Goal: Task Accomplishment & Management: Manage account settings

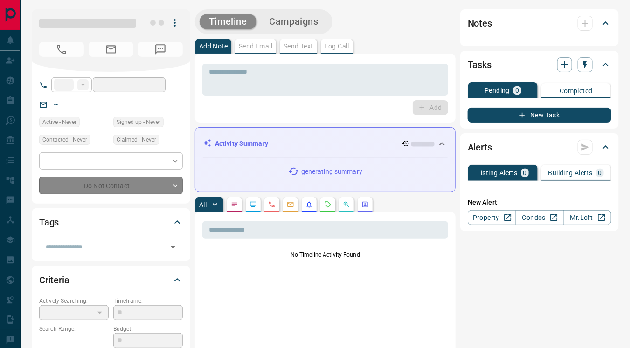
type input "**"
type input "**********"
type input "*"
type input "**********"
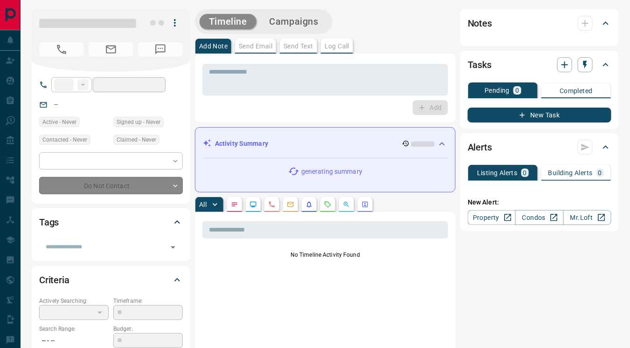
type input "*********"
type input "*"
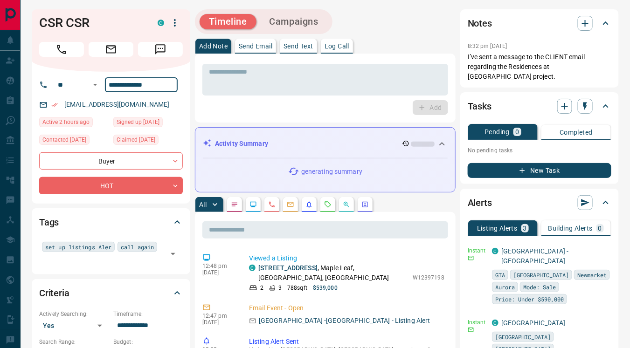
drag, startPoint x: 108, startPoint y: 84, endPoint x: 163, endPoint y: 85, distance: 55.5
click at [163, 85] on input "**********" at bounding box center [141, 84] width 73 height 15
click at [208, 107] on div "Add" at bounding box center [325, 107] width 246 height 15
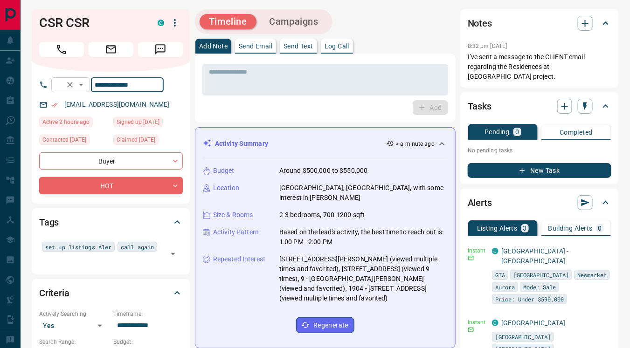
drag, startPoint x: 158, startPoint y: 83, endPoint x: 100, endPoint y: 82, distance: 57.4
click at [100, 82] on div "**********" at bounding box center [107, 84] width 112 height 15
click at [295, 103] on div "Add" at bounding box center [325, 107] width 246 height 15
click at [305, 43] on p "Send Text" at bounding box center [299, 46] width 30 height 7
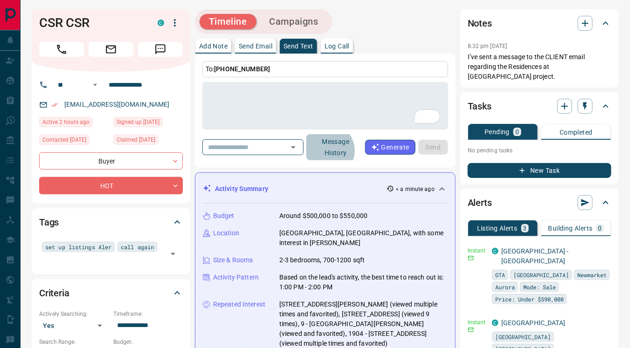
click at [343, 150] on button "Message History" at bounding box center [335, 147] width 59 height 26
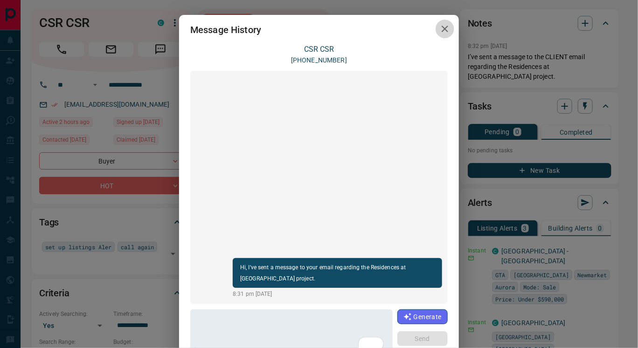
click at [442, 31] on icon "button" at bounding box center [445, 29] width 7 height 7
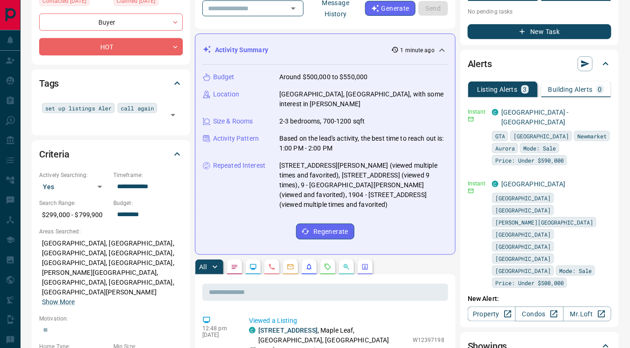
scroll to position [141, 0]
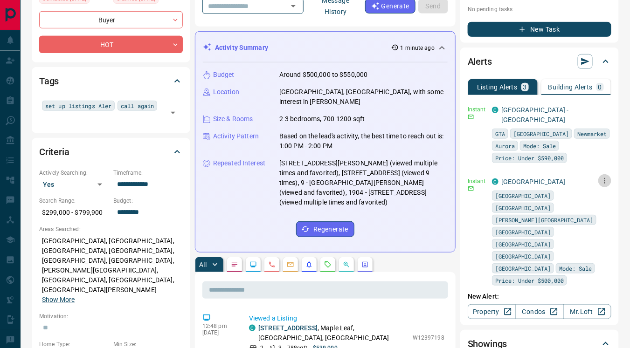
click at [601, 177] on icon "button" at bounding box center [605, 181] width 8 height 8
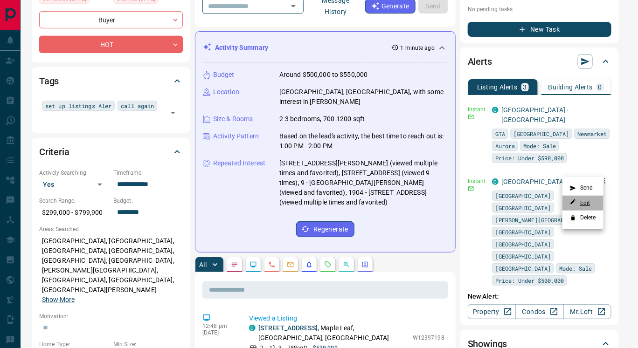
click at [591, 205] on link "Edit" at bounding box center [580, 203] width 21 height 9
click at [185, 66] on div at bounding box center [319, 174] width 638 height 348
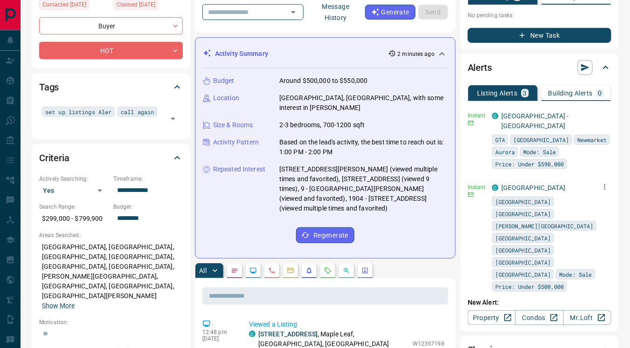
scroll to position [136, 0]
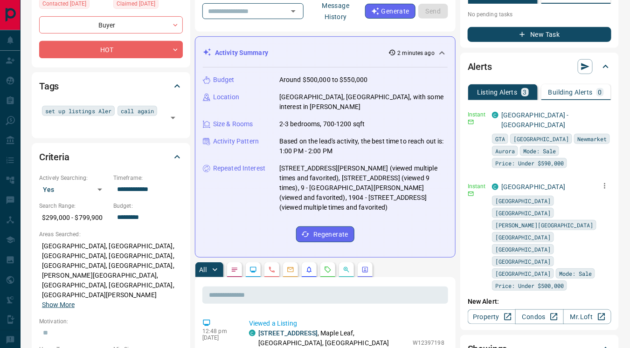
click at [75, 300] on button "Show More" at bounding box center [58, 305] width 33 height 10
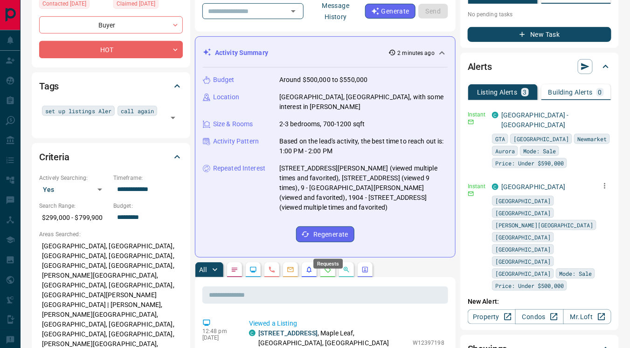
click at [326, 266] on icon "Requests" at bounding box center [327, 269] width 7 height 7
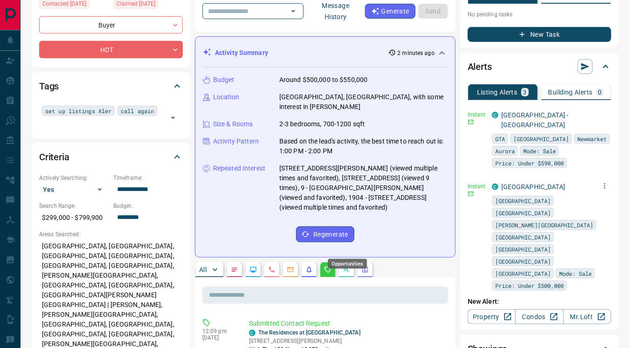
click at [344, 266] on icon "Opportunities" at bounding box center [346, 269] width 7 height 7
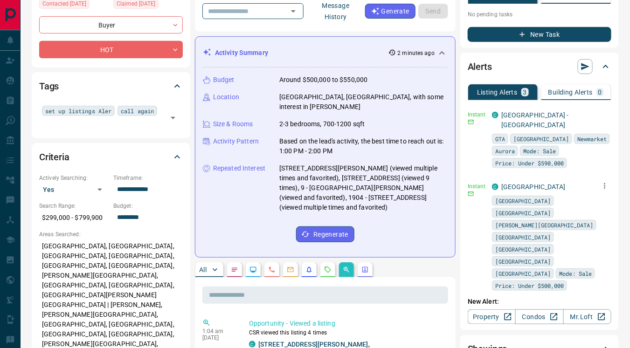
click at [251, 263] on button "button" at bounding box center [253, 270] width 15 height 15
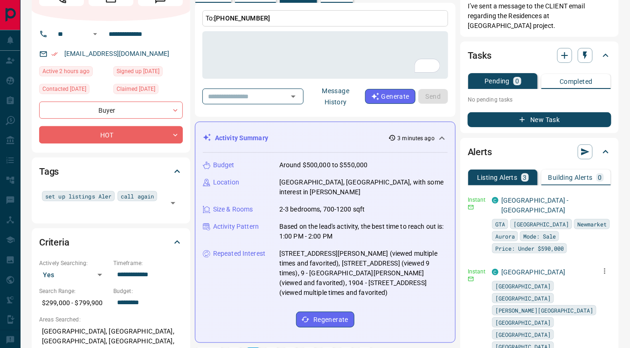
scroll to position [50, 0]
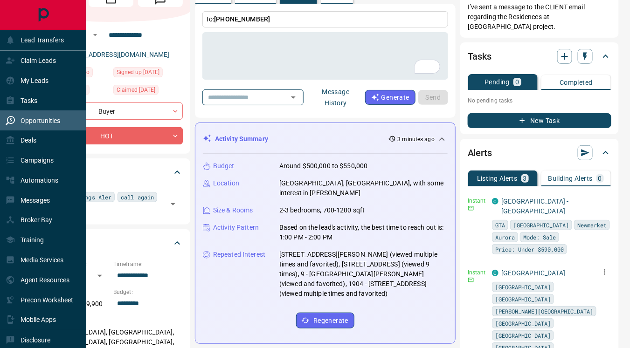
click at [35, 119] on p "Opportunities" at bounding box center [41, 120] width 40 height 7
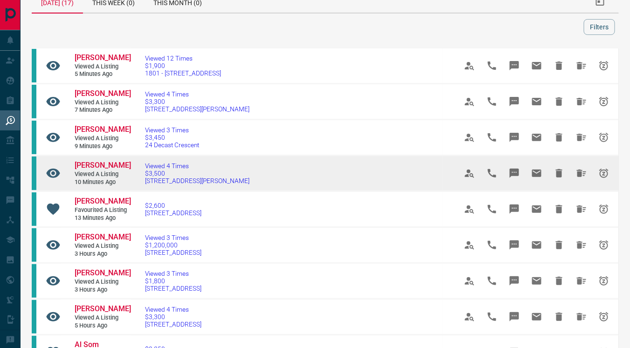
scroll to position [18, 0]
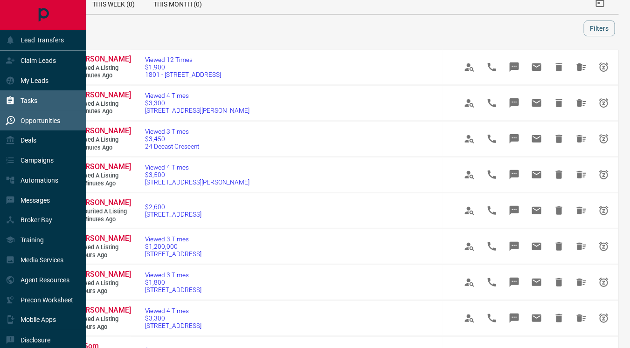
click at [33, 98] on p "Tasks" at bounding box center [29, 100] width 17 height 7
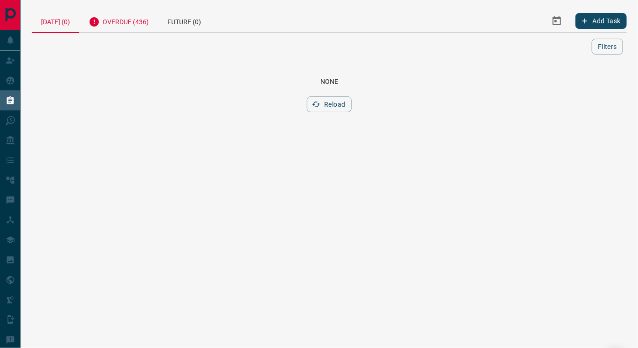
click at [128, 23] on div "Overdue (436)" at bounding box center [118, 20] width 79 height 23
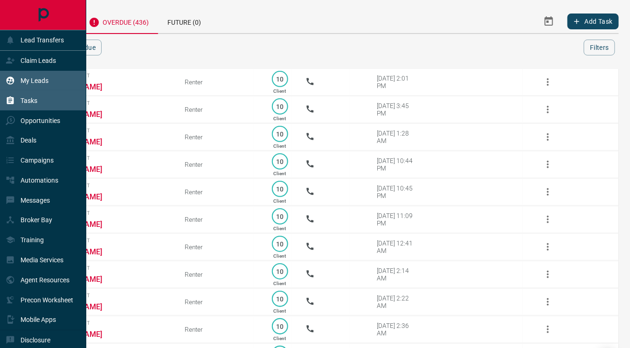
click at [35, 81] on p "My Leads" at bounding box center [35, 80] width 28 height 7
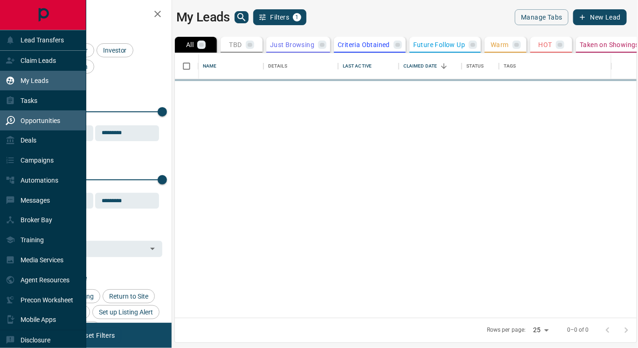
click at [60, 122] on div "Opportunities" at bounding box center [43, 121] width 86 height 20
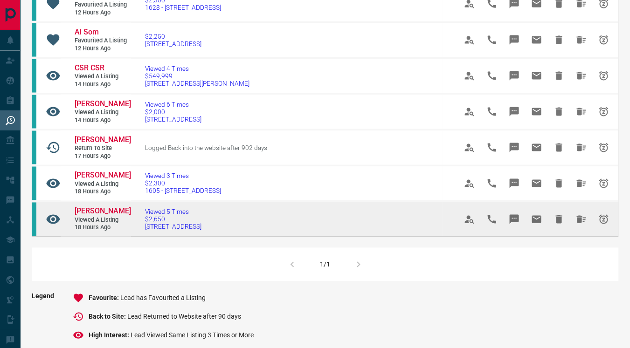
scroll to position [440, 0]
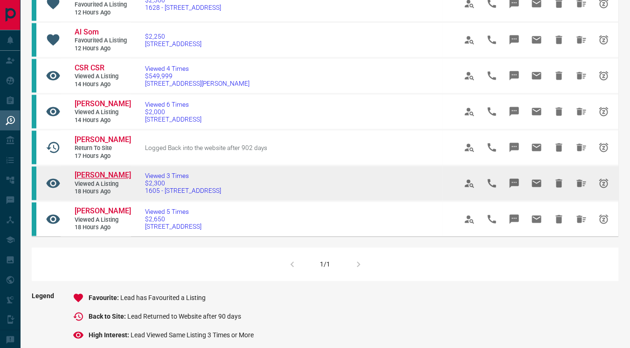
click at [100, 180] on span "[PERSON_NAME]" at bounding box center [103, 175] width 56 height 9
